Goal: Information Seeking & Learning: Learn about a topic

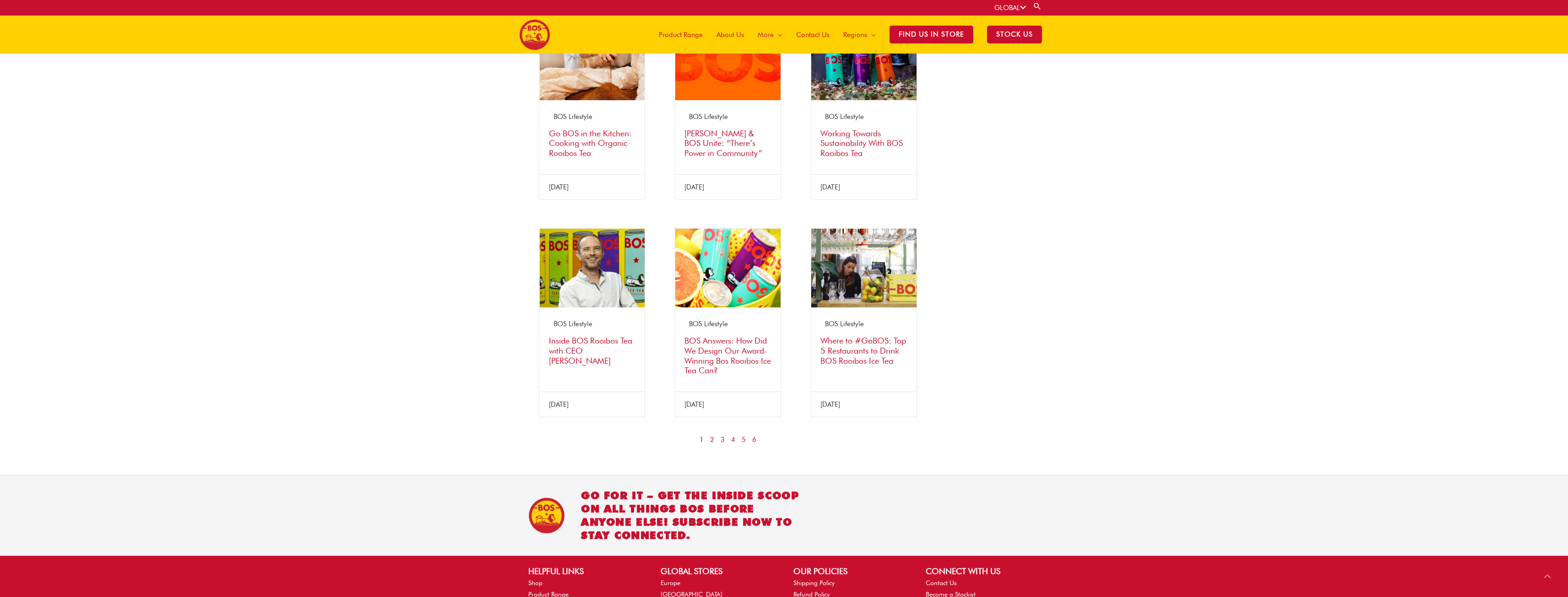
scroll to position [635, 0]
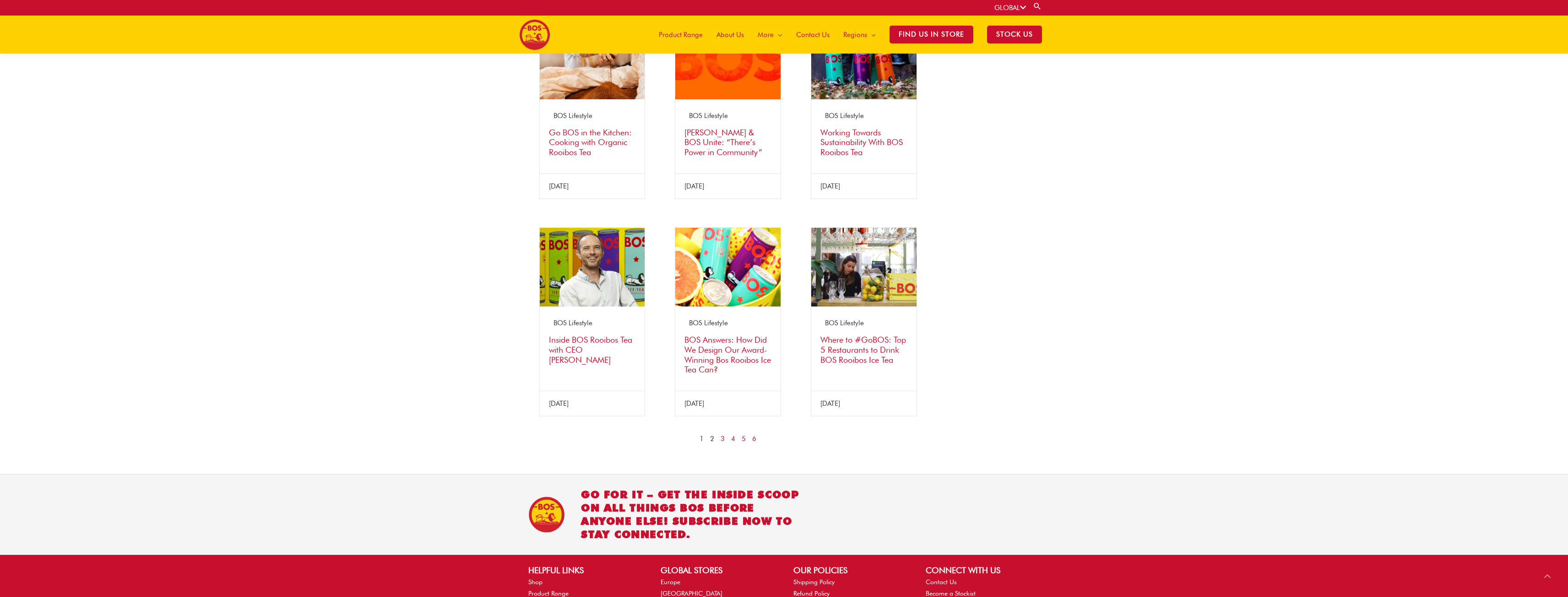
click at [714, 438] on link "2" at bounding box center [713, 439] width 4 height 11
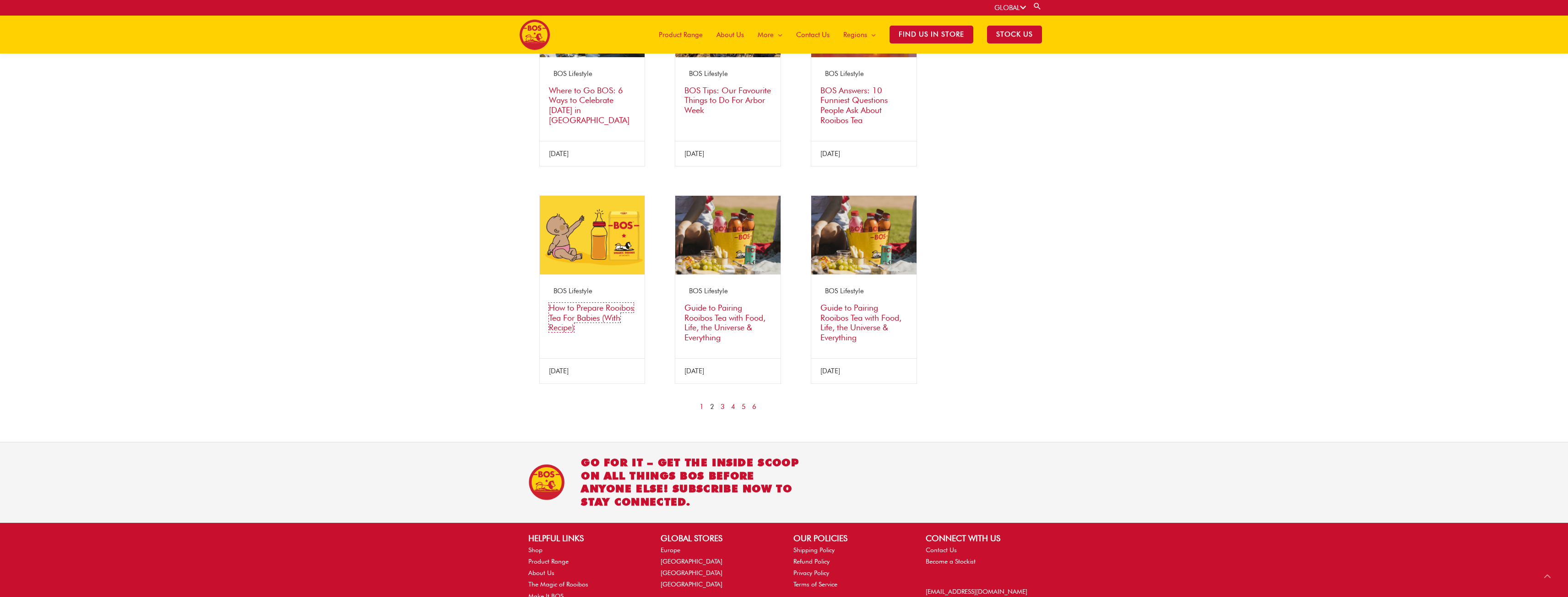
scroll to position [682, 0]
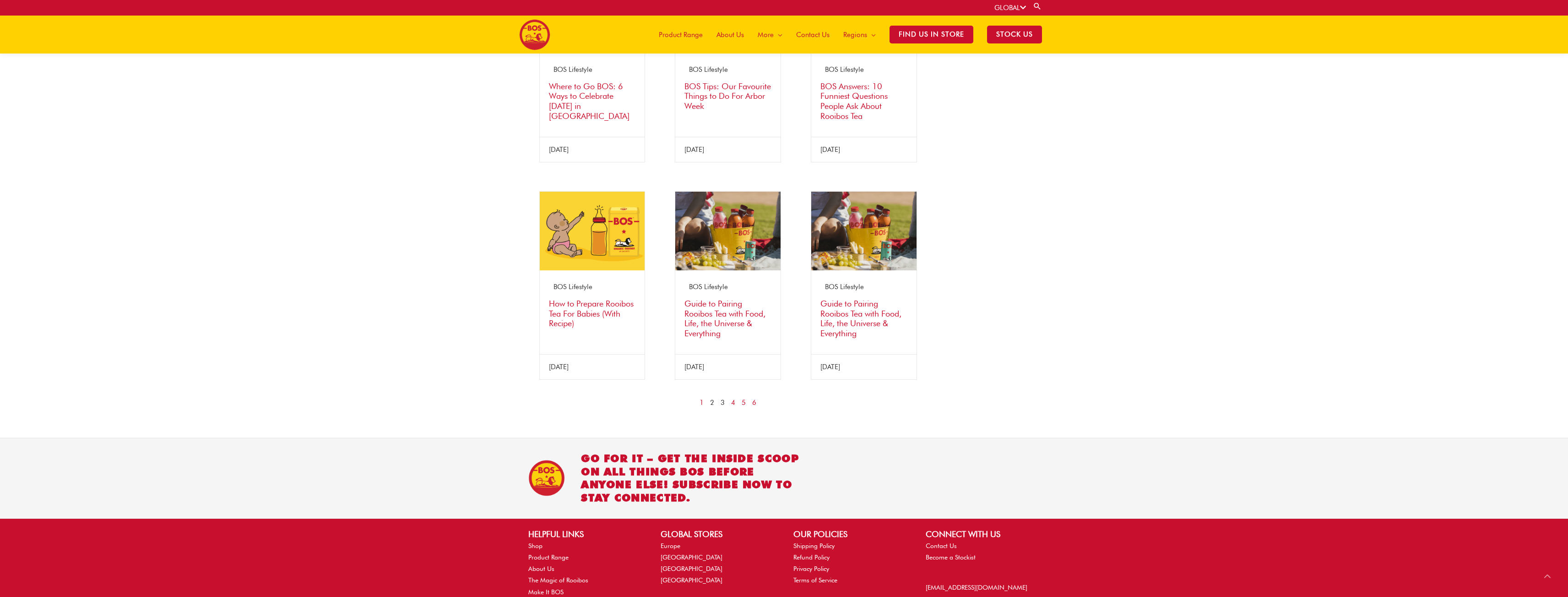
click at [722, 405] on link "3" at bounding box center [723, 402] width 4 height 11
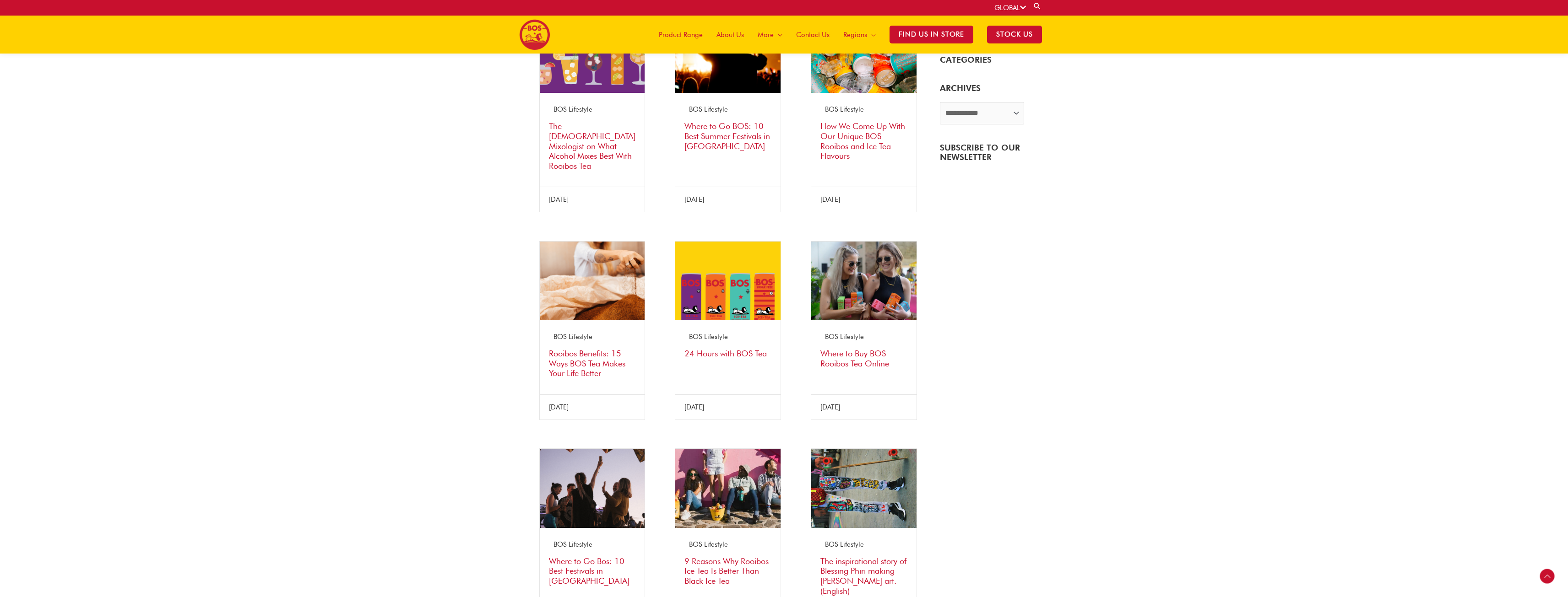
scroll to position [161, 0]
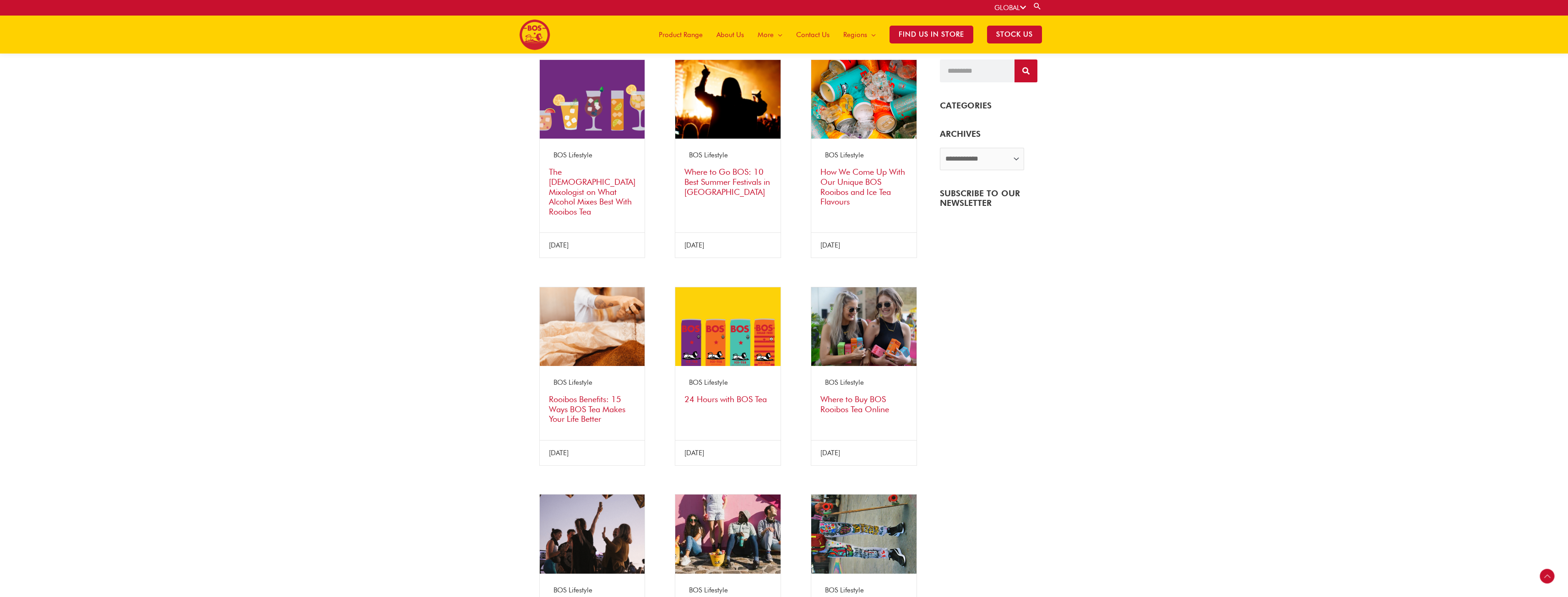
drag, startPoint x: 722, startPoint y: 395, endPoint x: 713, endPoint y: 390, distance: 10.3
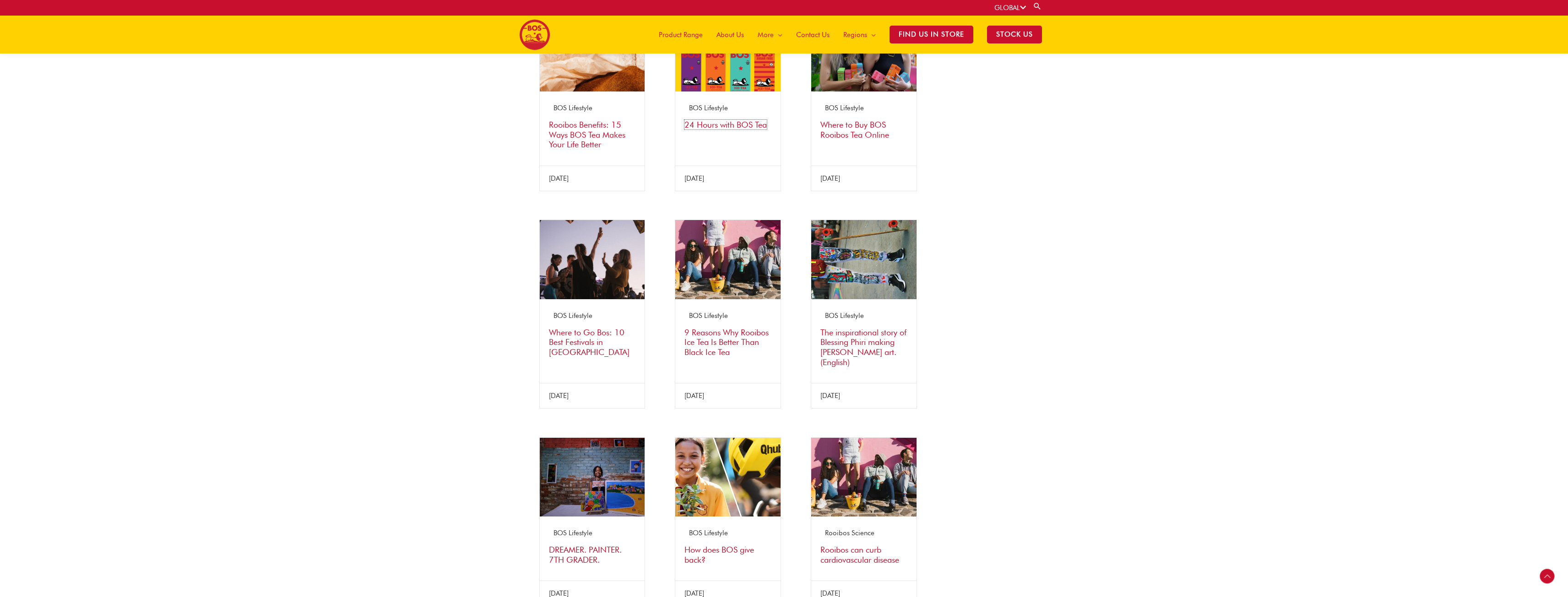
scroll to position [527, 0]
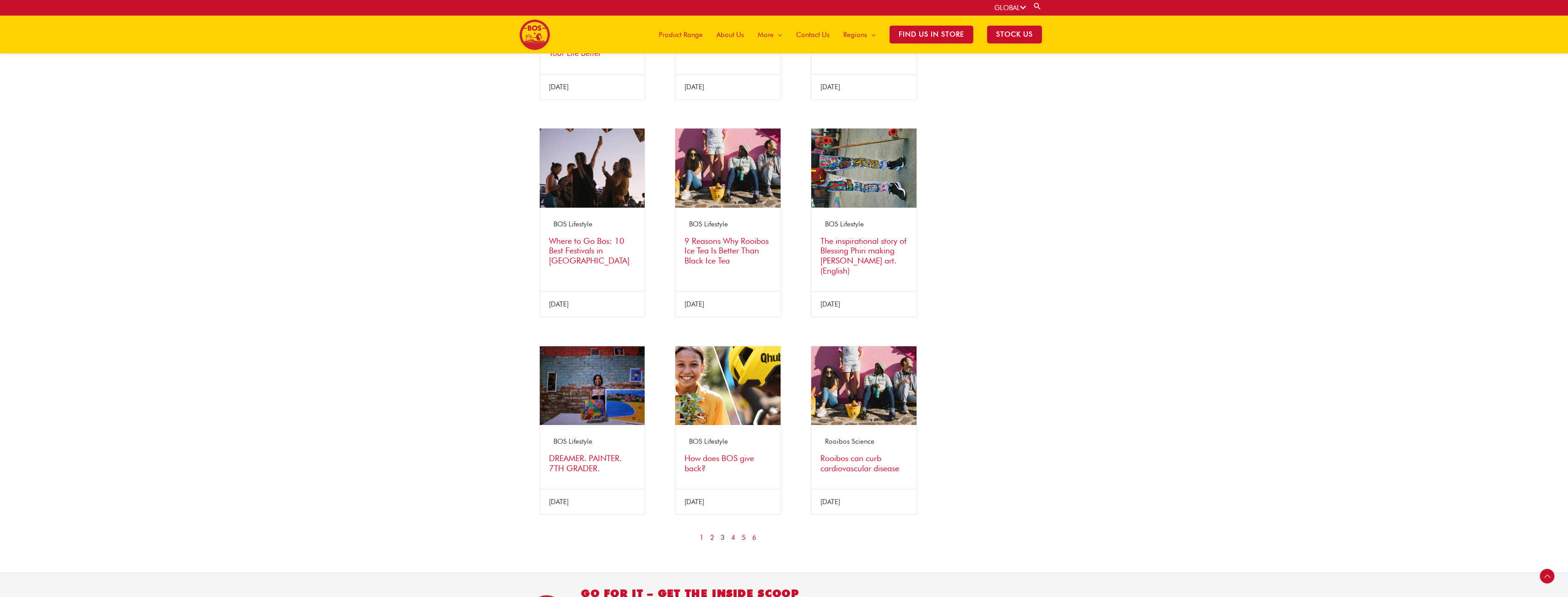
click at [731, 533] on nav "1 2 3 4 5 6" at bounding box center [728, 538] width 396 height 11
click at [732, 533] on link "4" at bounding box center [733, 538] width 4 height 11
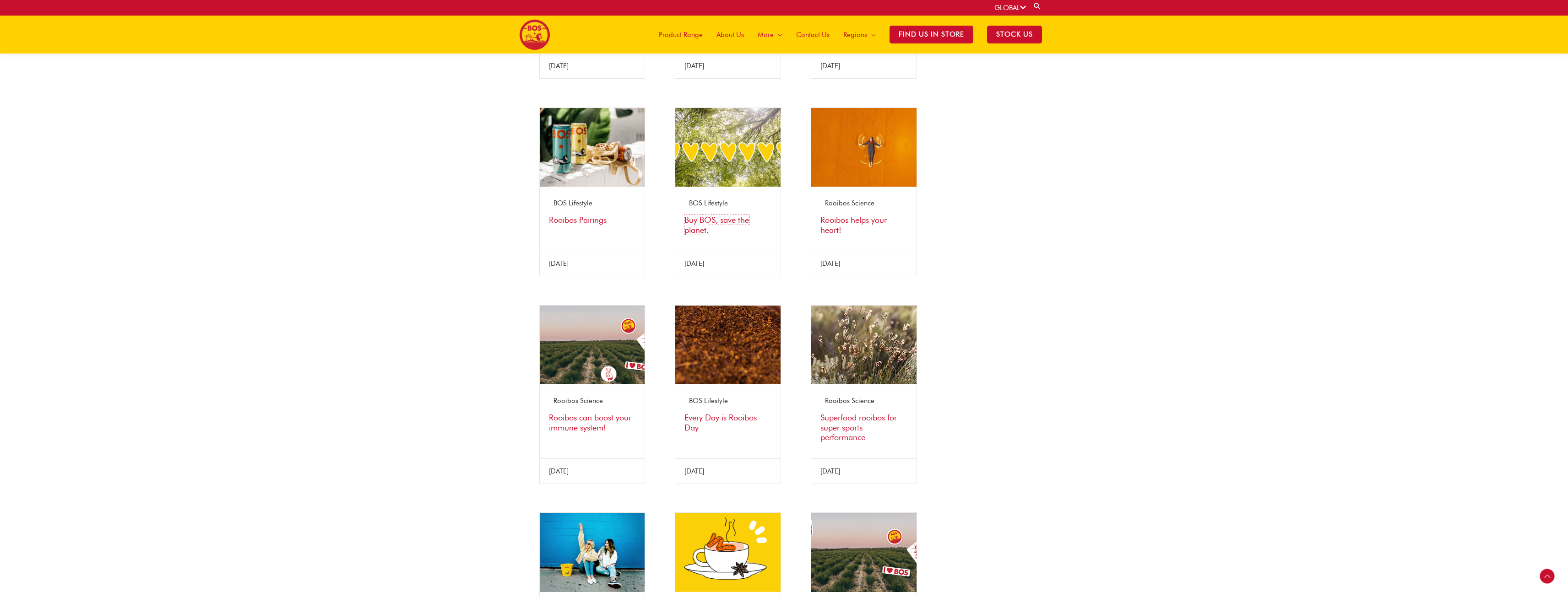
scroll to position [436, 0]
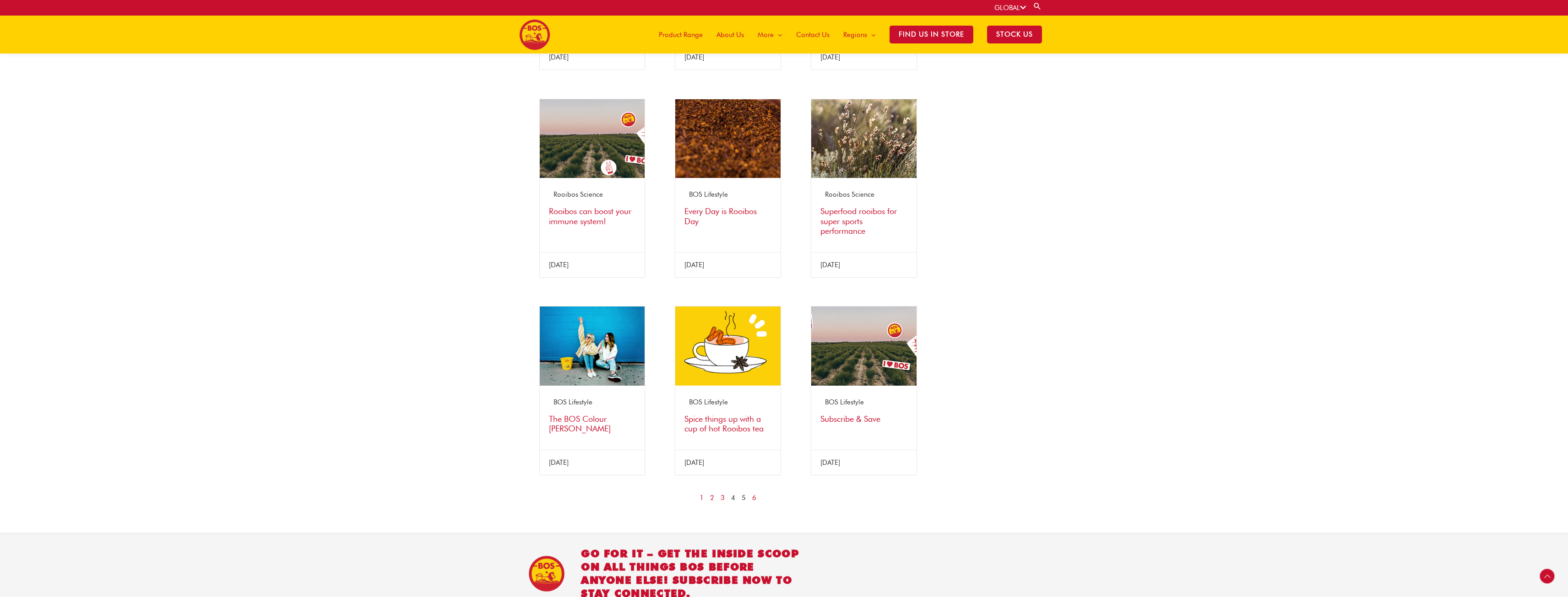
click at [745, 504] on link "5" at bounding box center [744, 498] width 4 height 11
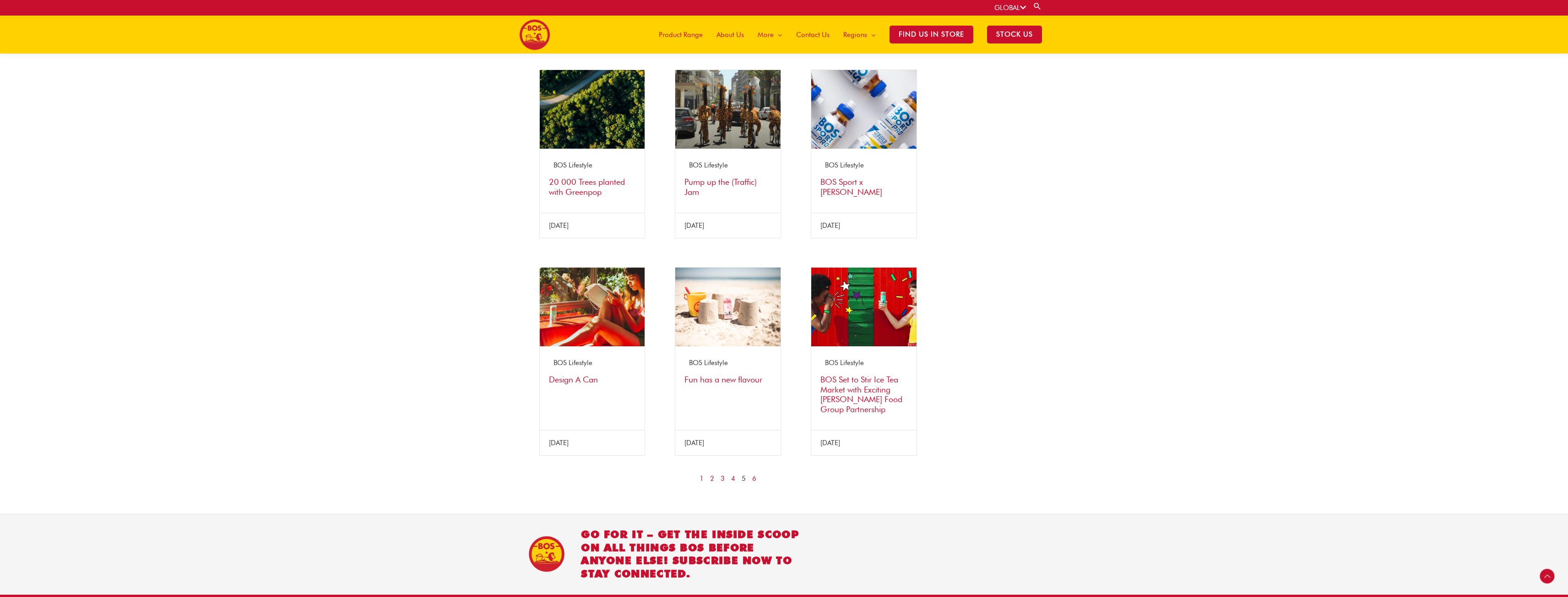
scroll to position [573, 0]
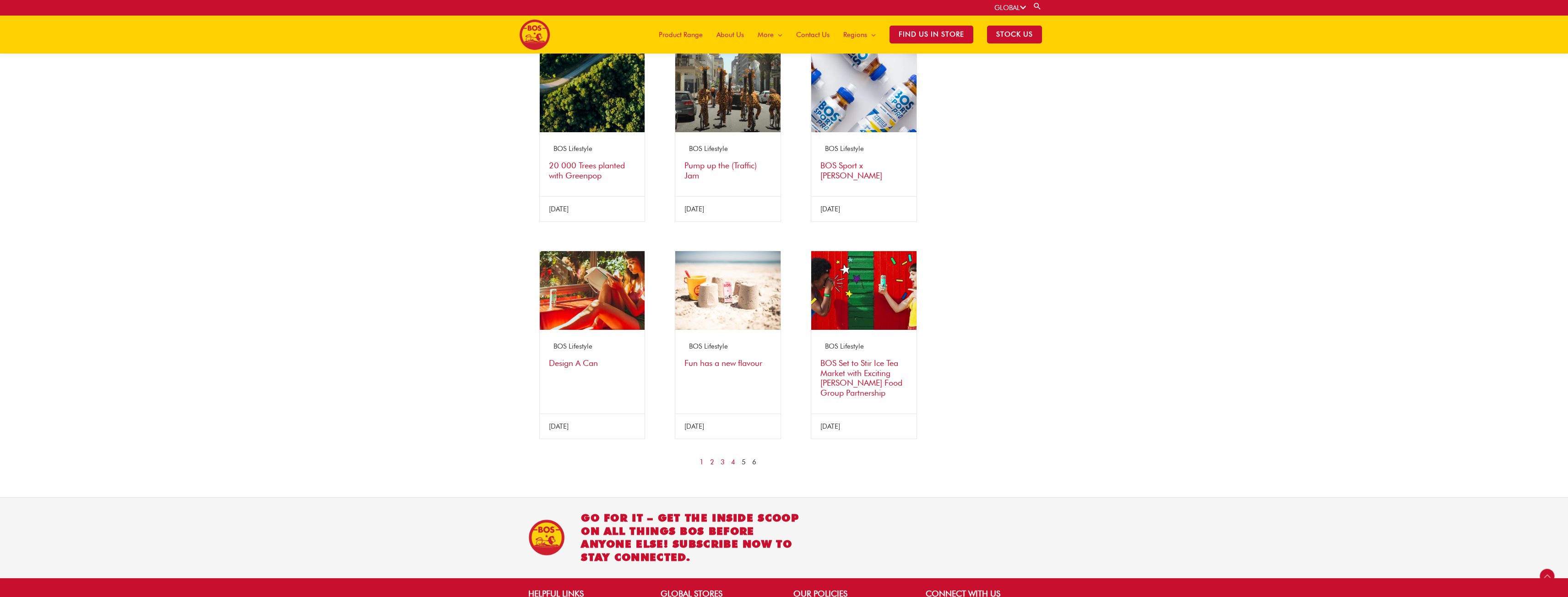
click at [753, 457] on link "6" at bounding box center [755, 462] width 4 height 11
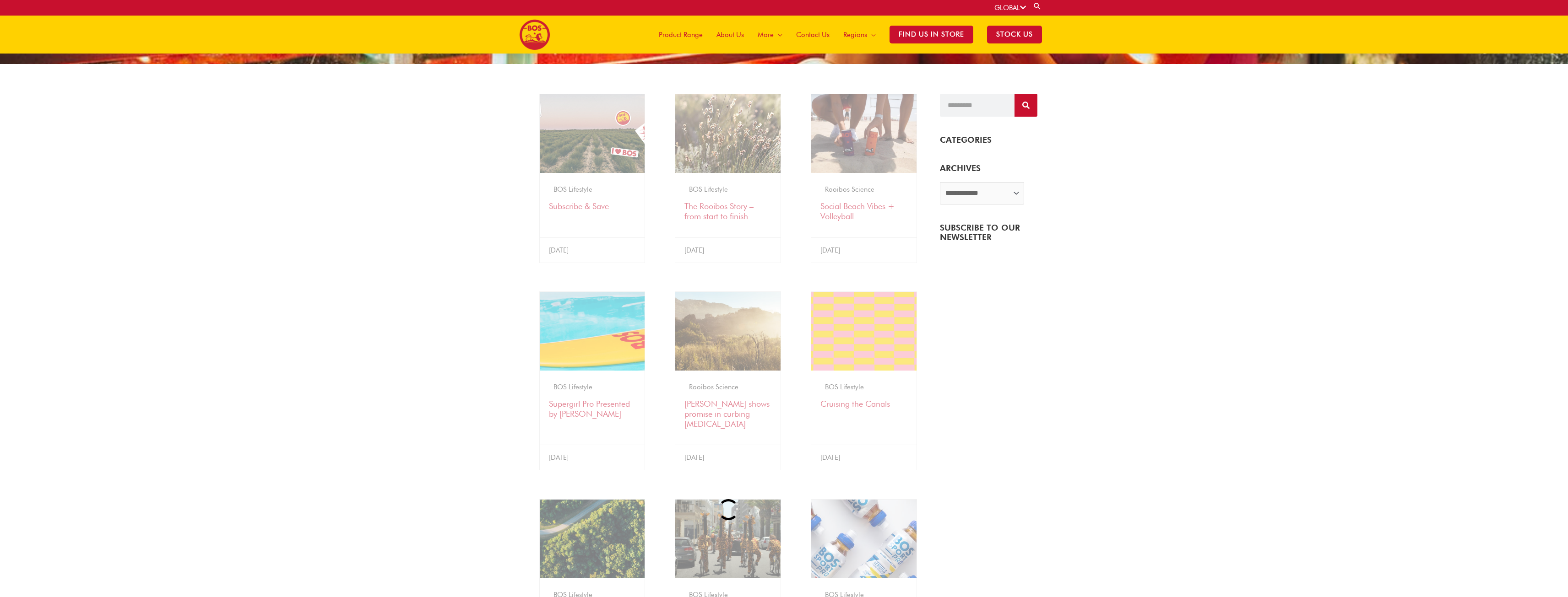
scroll to position [115, 0]
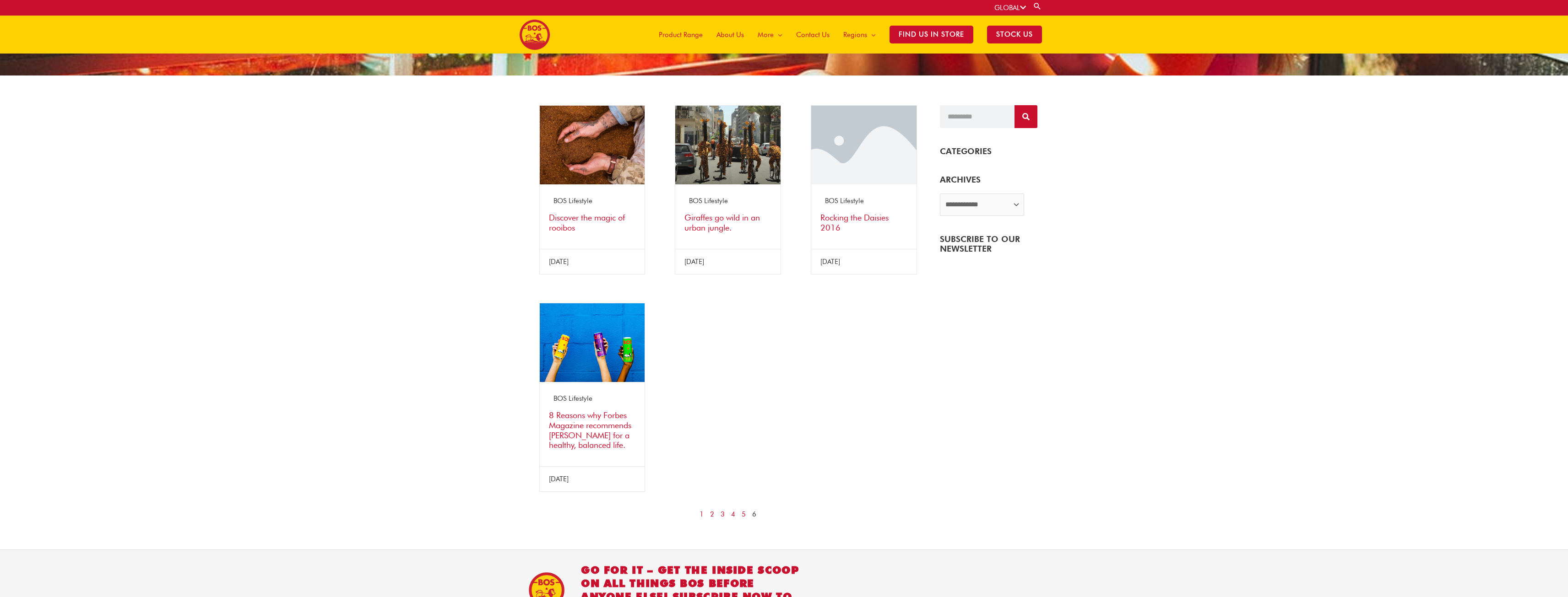
click at [576, 223] on h3 "Discover the magic of rooibos" at bounding box center [593, 223] width 87 height 20
click at [573, 220] on link "Discover the magic of rooibos" at bounding box center [587, 223] width 76 height 20
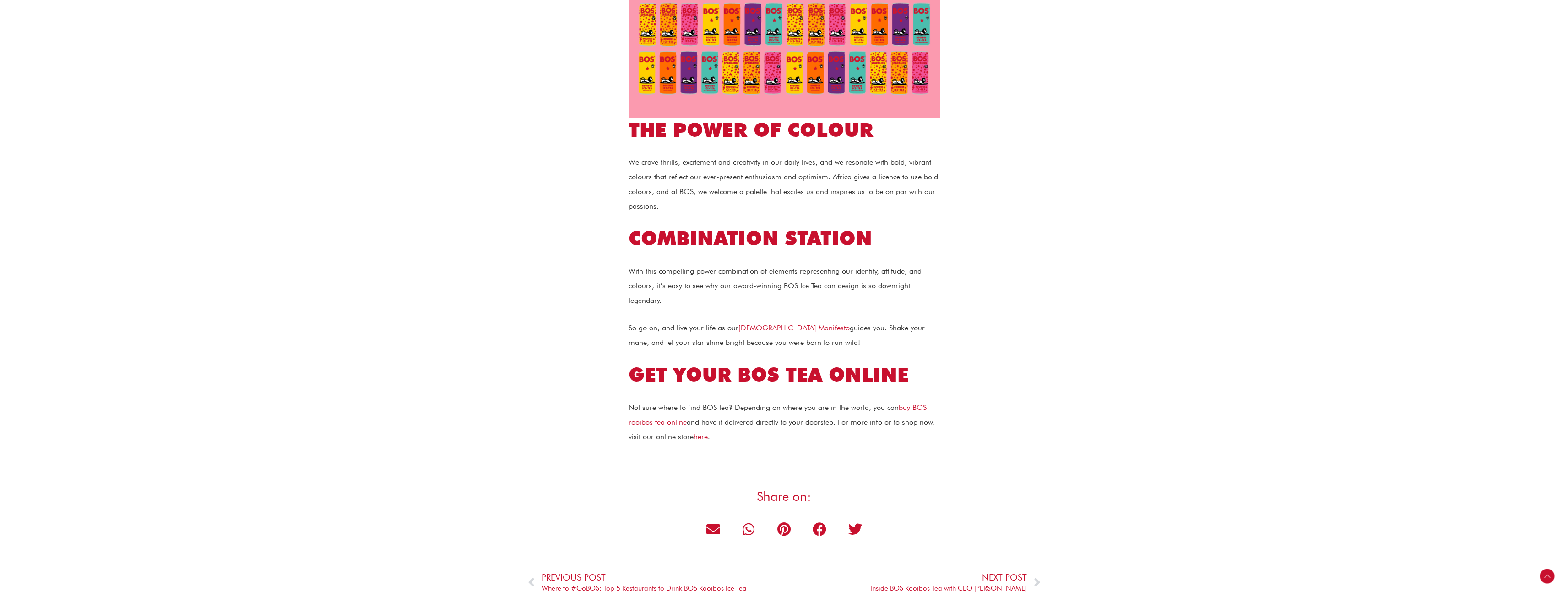
scroll to position [1831, 0]
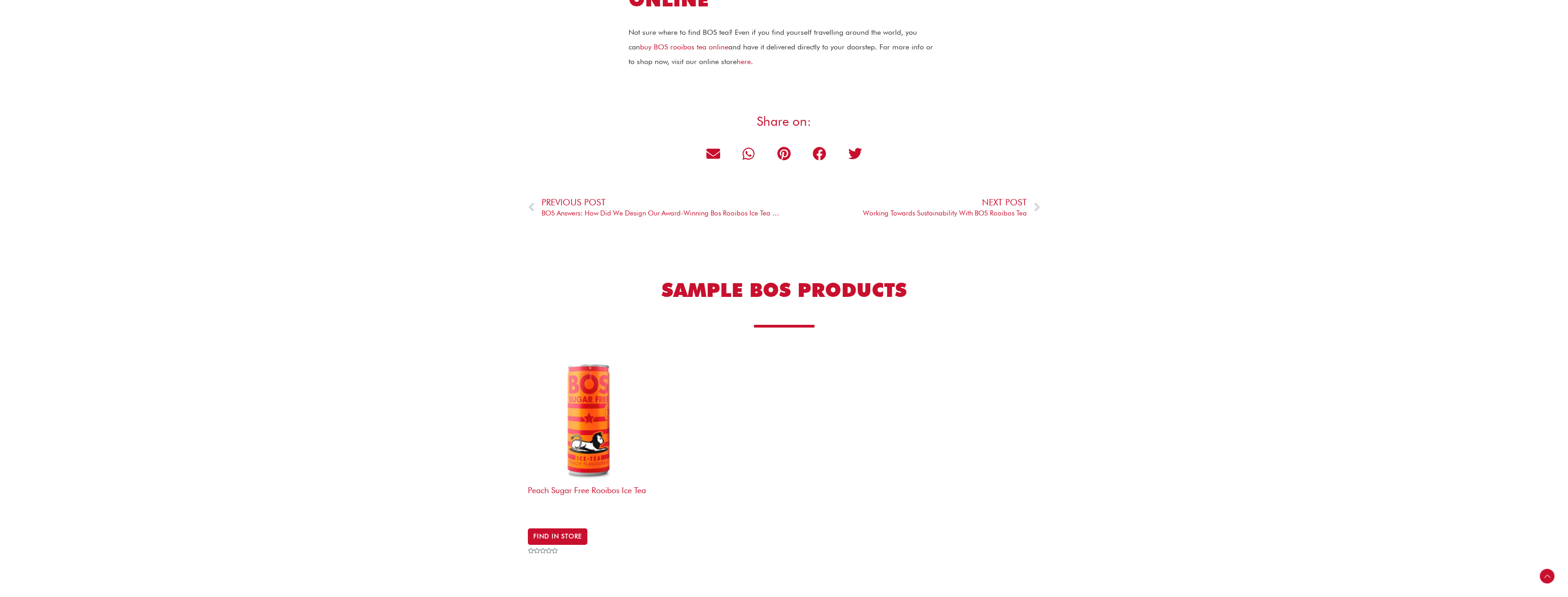
scroll to position [3296, 0]
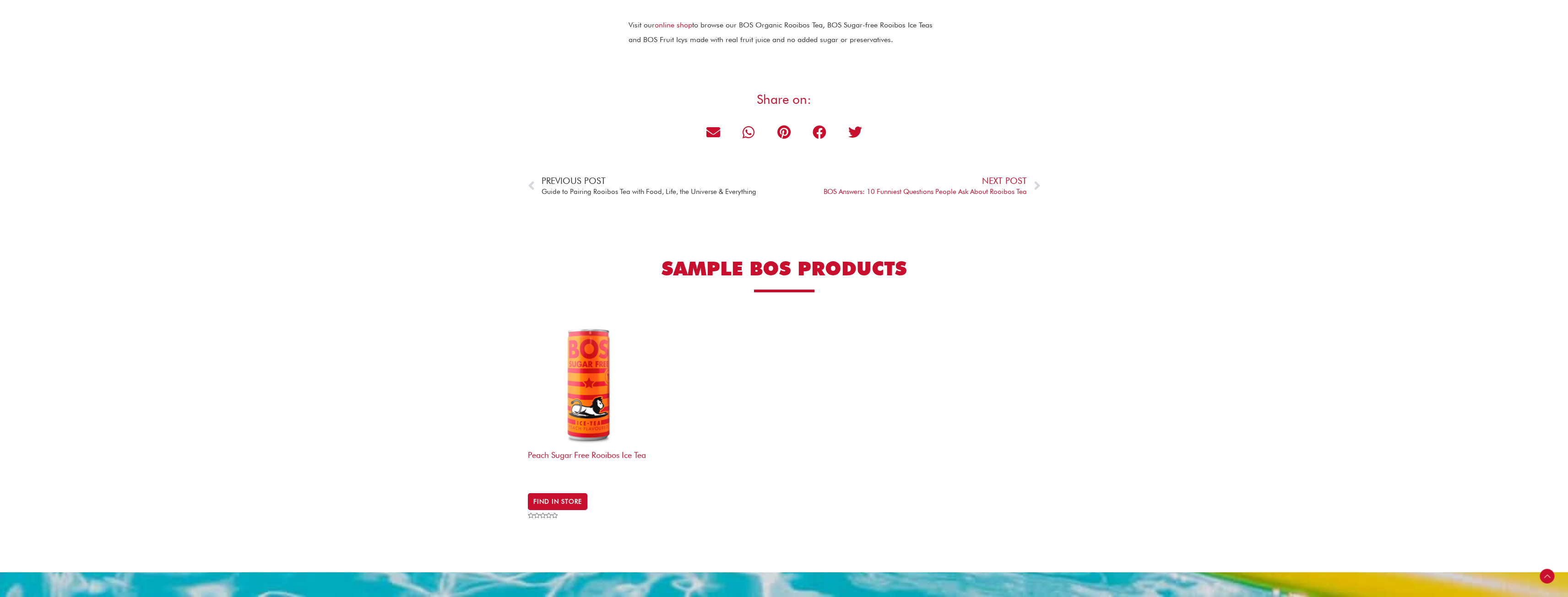
scroll to position [2472, 0]
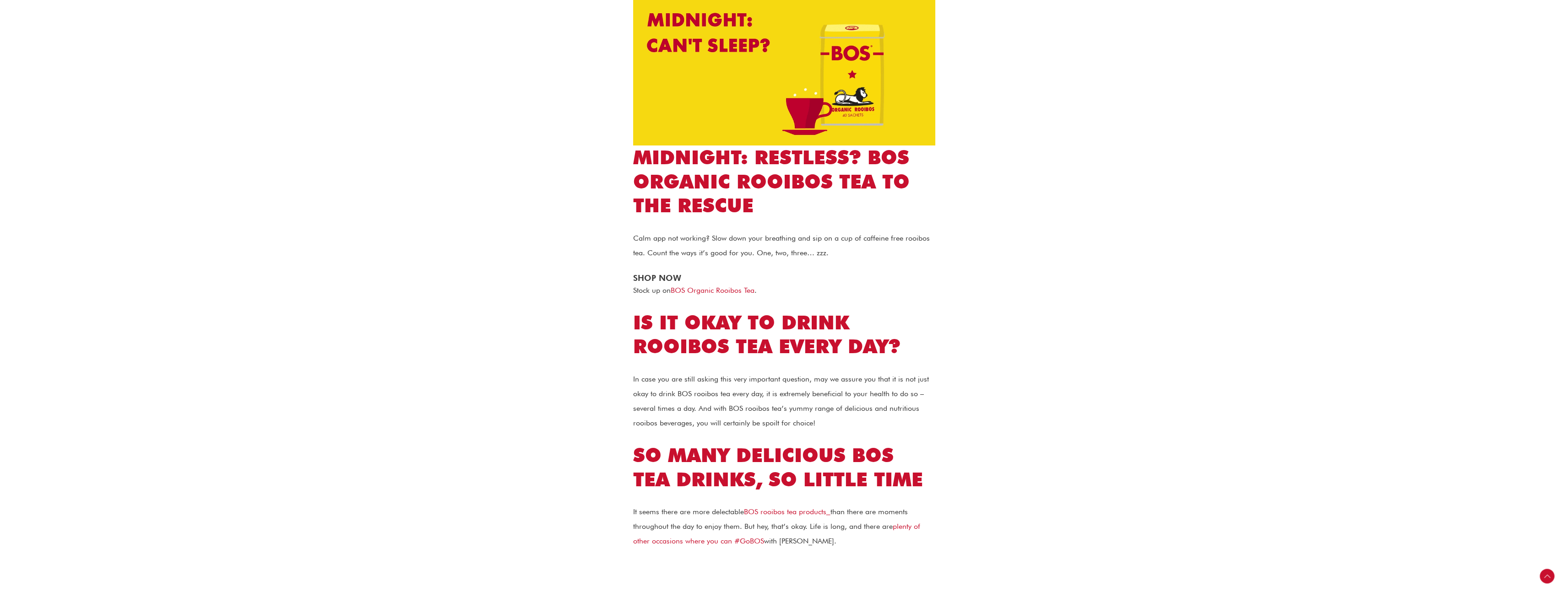
scroll to position [2746, 0]
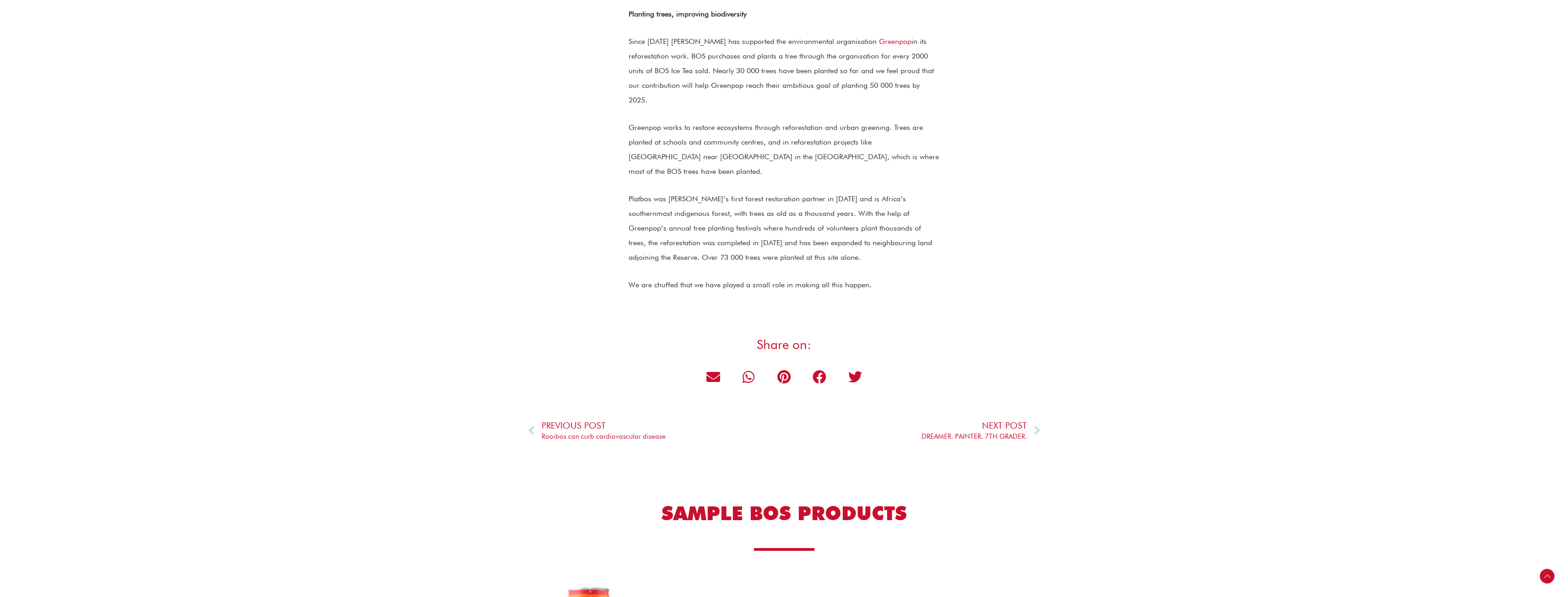
scroll to position [595, 0]
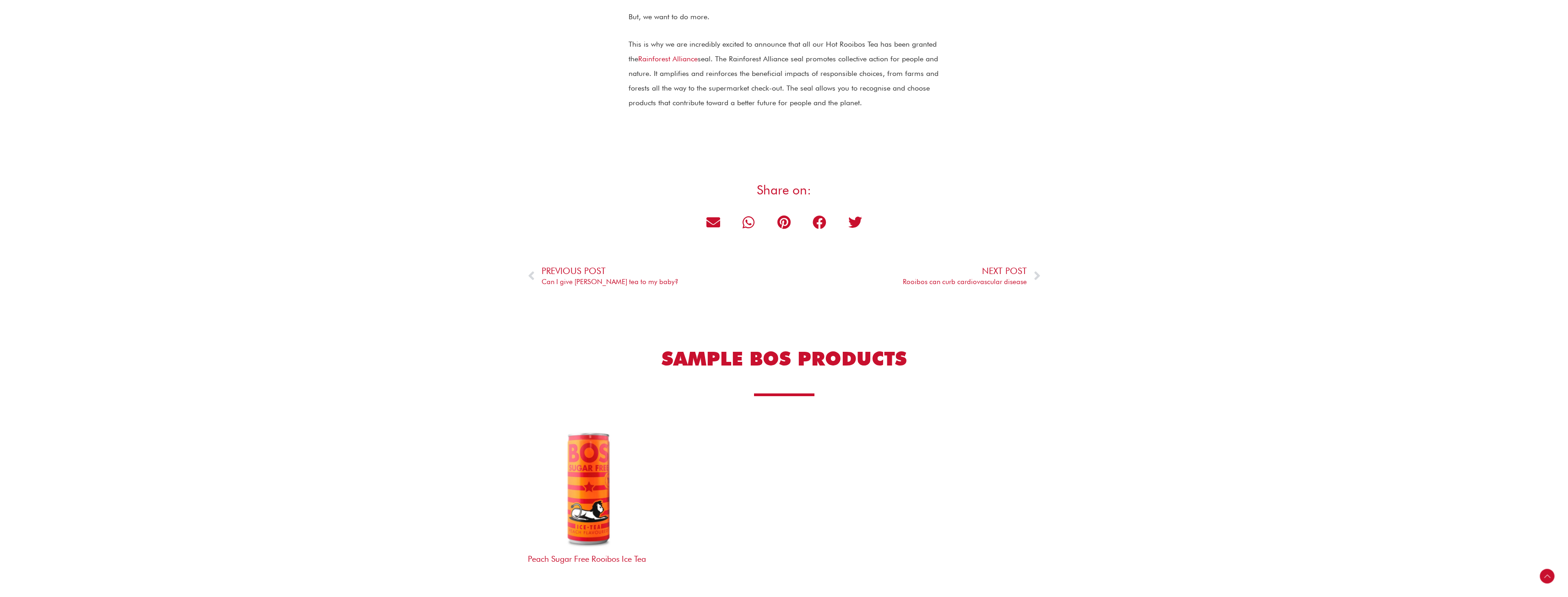
scroll to position [458, 0]
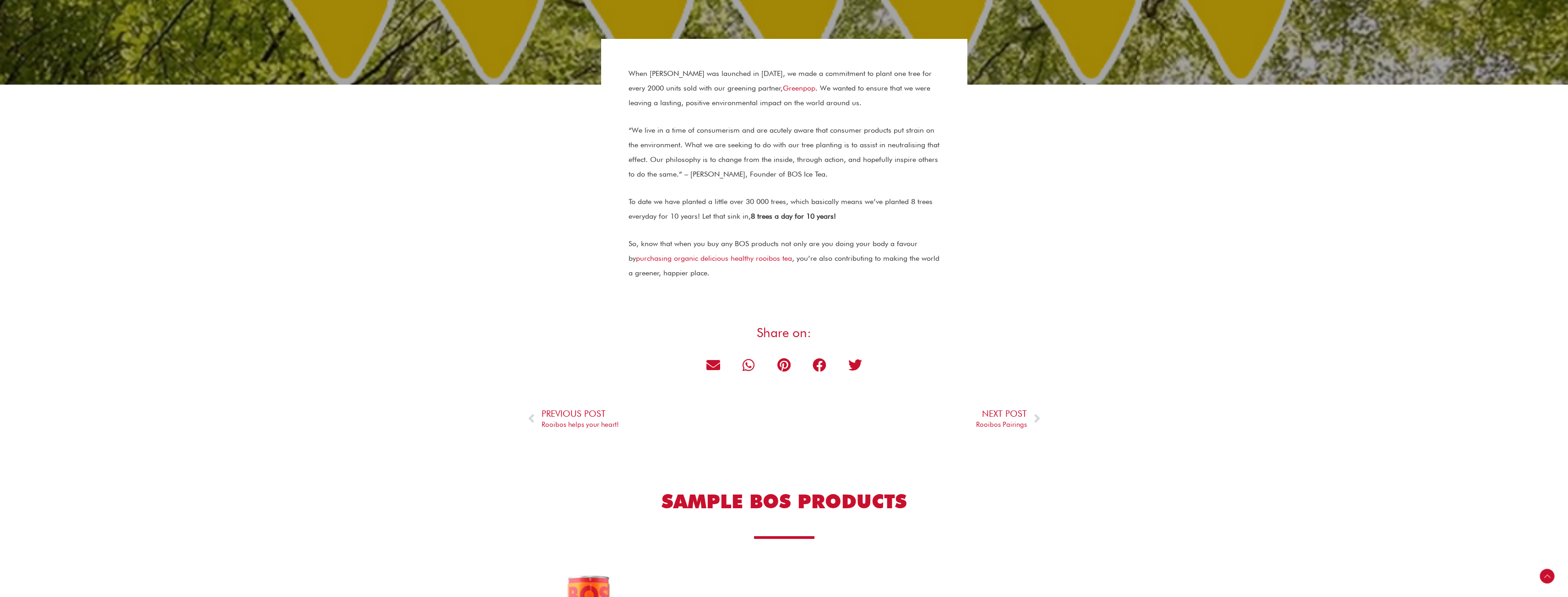
scroll to position [229, 0]
